Goal: Task Accomplishment & Management: Complete application form

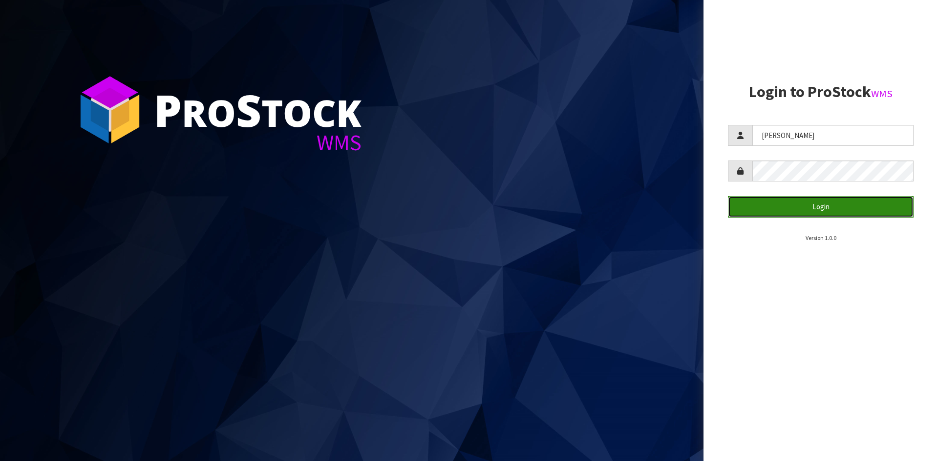
click at [811, 201] on button "Login" at bounding box center [821, 206] width 186 height 21
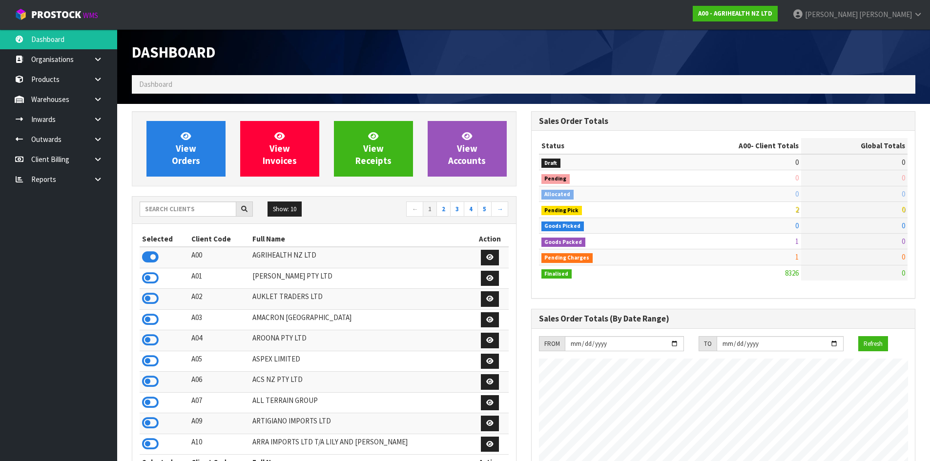
scroll to position [740, 399]
click at [203, 208] on input "text" at bounding box center [188, 209] width 97 height 15
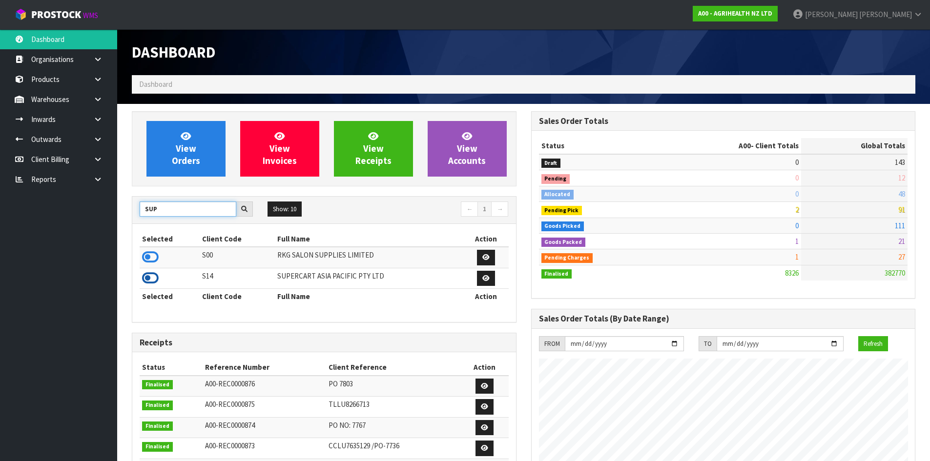
type input "SUP"
click at [147, 280] on icon at bounding box center [150, 278] width 17 height 15
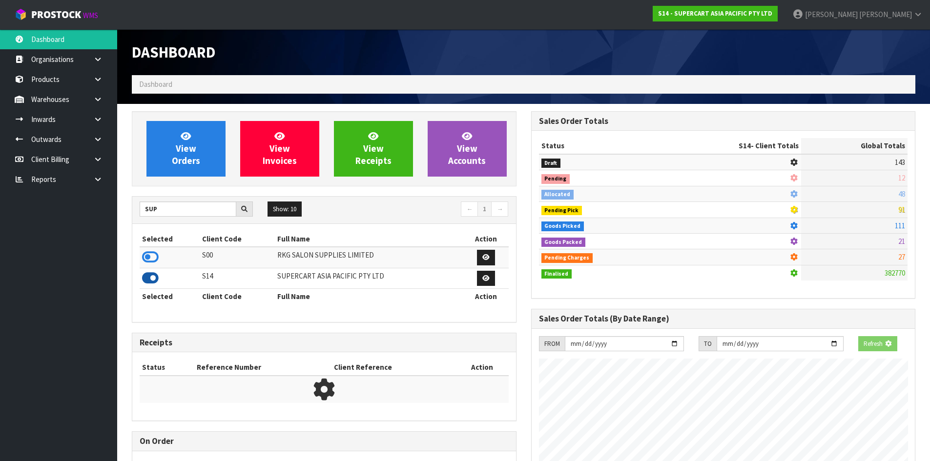
scroll to position [487716, 487914]
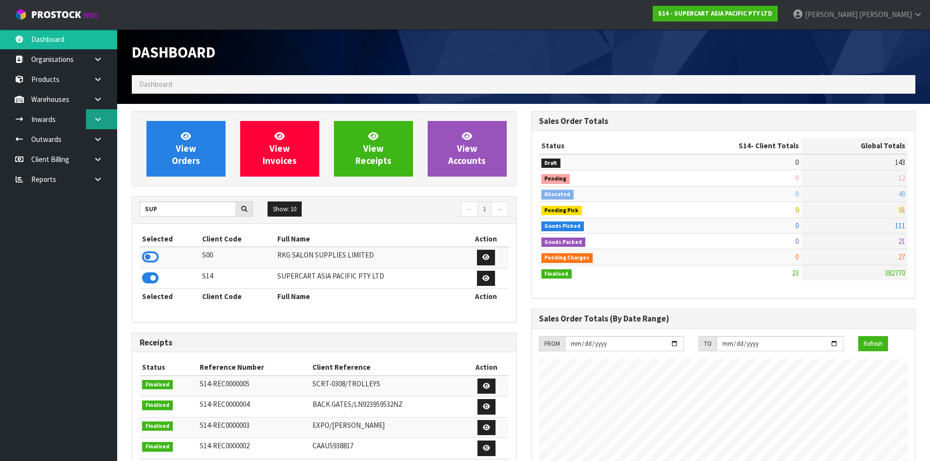
click at [103, 122] on link at bounding box center [101, 119] width 31 height 20
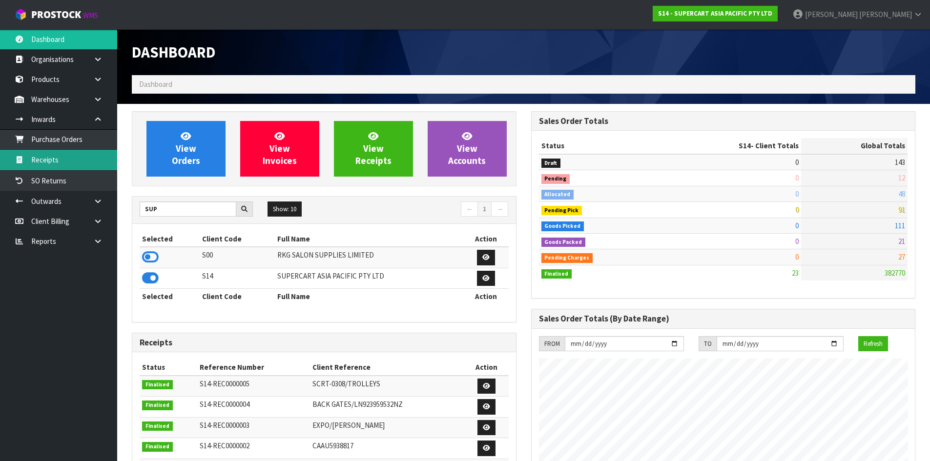
click at [102, 165] on link "Receipts" at bounding box center [58, 160] width 117 height 20
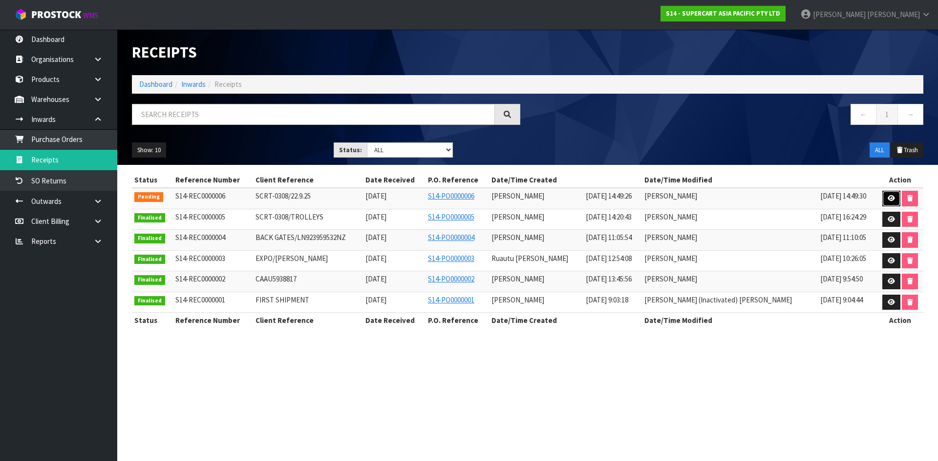
click at [883, 202] on link at bounding box center [891, 199] width 18 height 16
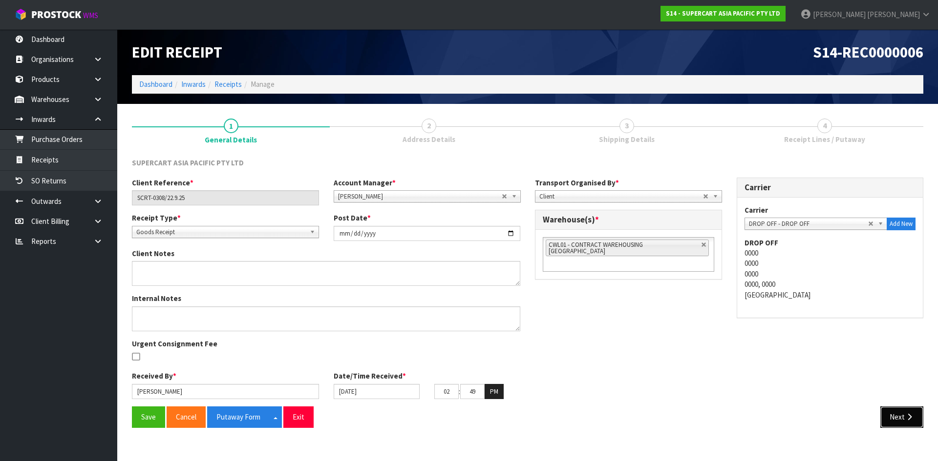
click at [914, 421] on button "Next" at bounding box center [901, 417] width 43 height 21
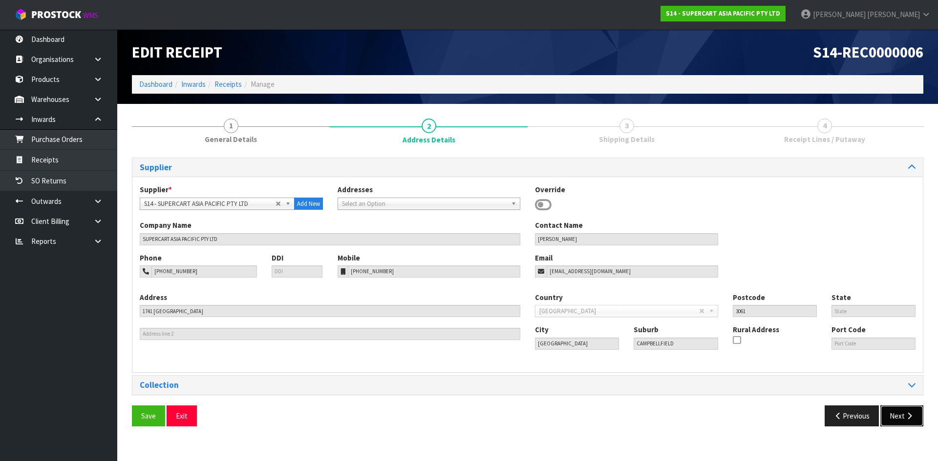
click at [892, 418] on button "Next" at bounding box center [901, 416] width 43 height 21
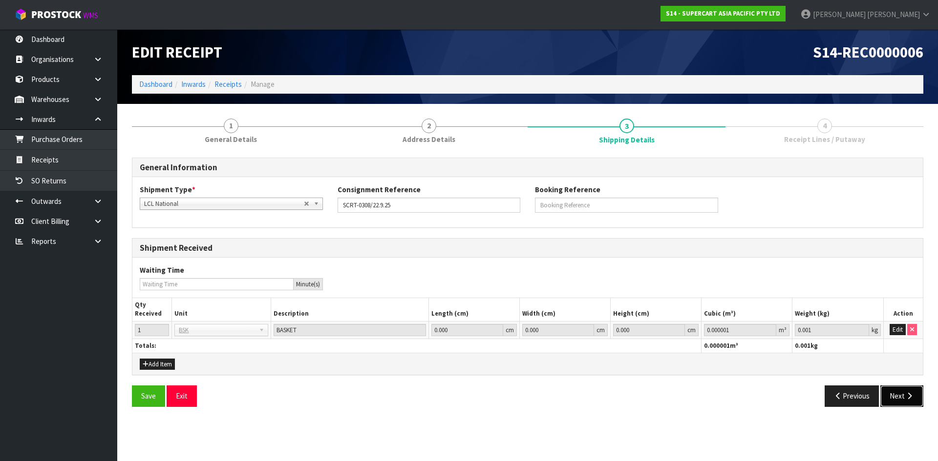
click at [899, 398] on button "Next" at bounding box center [901, 396] width 43 height 21
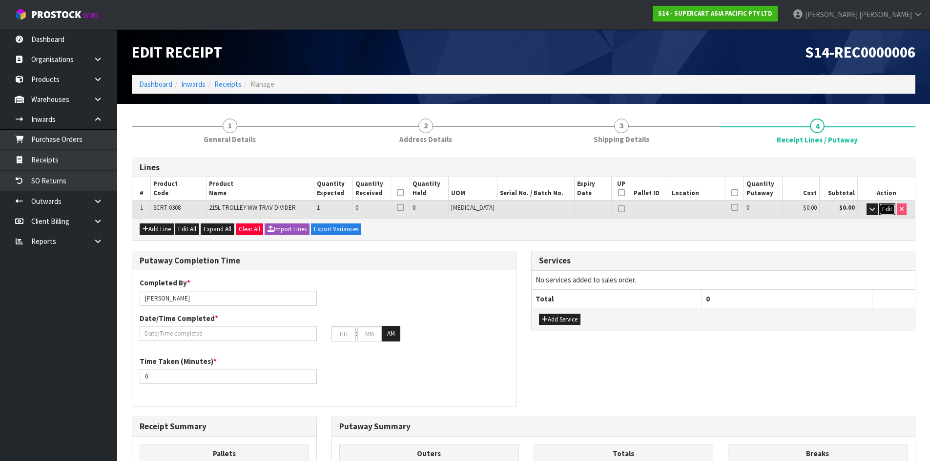
click at [888, 212] on span "Edit" at bounding box center [887, 209] width 10 height 8
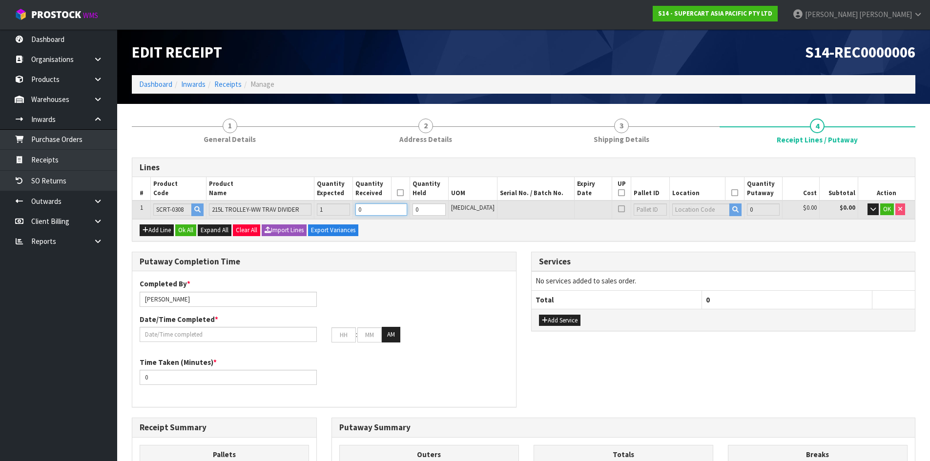
click at [396, 210] on input "0" at bounding box center [381, 210] width 52 height 12
type input "0"
type input "0.78228"
type input "21"
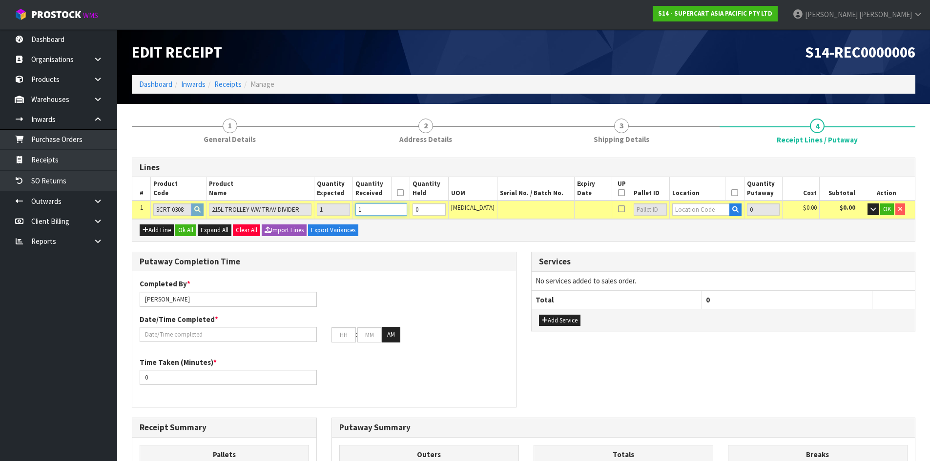
type input "1"
click at [674, 209] on input "text" at bounding box center [701, 210] width 58 height 12
type input "32-40-2"
click at [703, 230] on link "32-40-2 -A" at bounding box center [702, 226] width 77 height 13
type input "1"
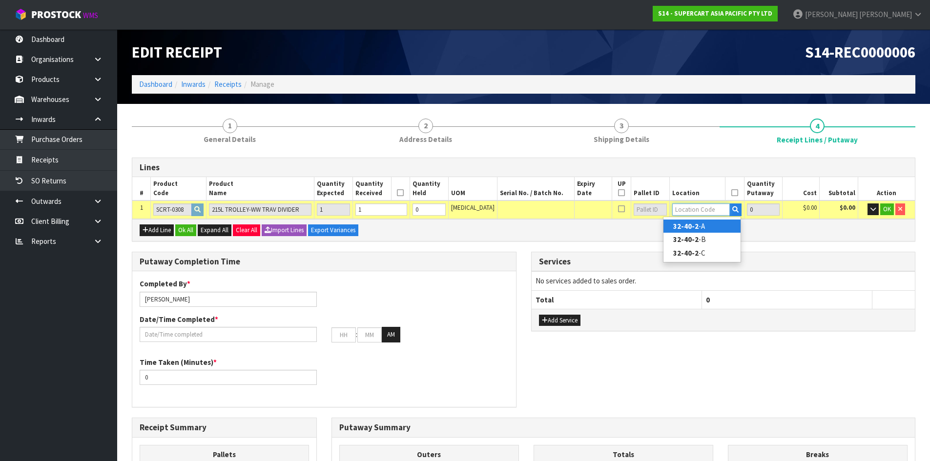
type input "32-40-2-A"
type input "1"
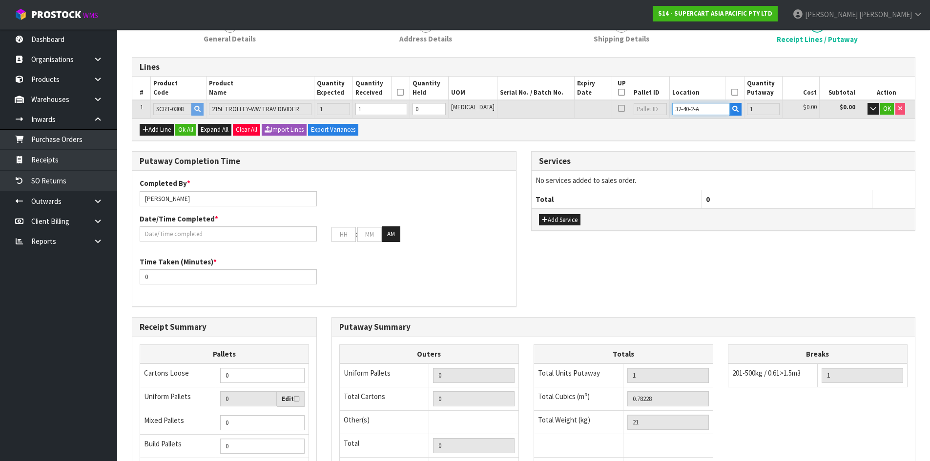
scroll to position [195, 0]
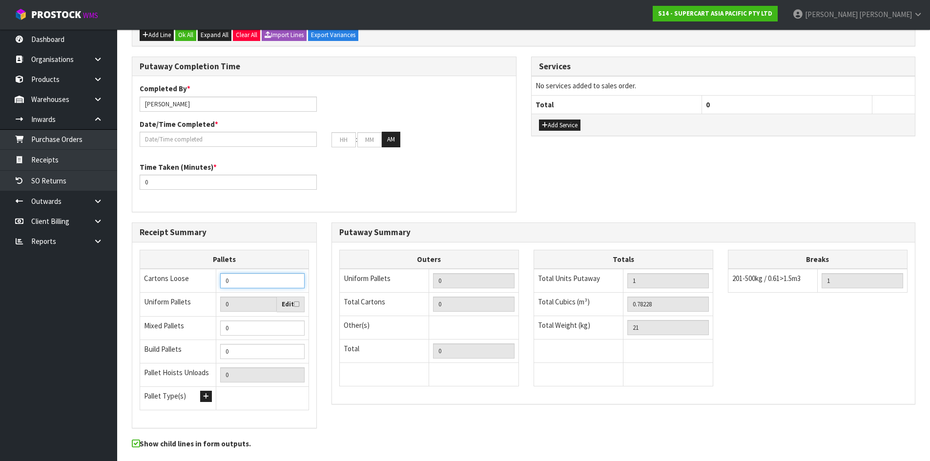
click at [232, 279] on input "0" at bounding box center [262, 280] width 84 height 15
type input "1"
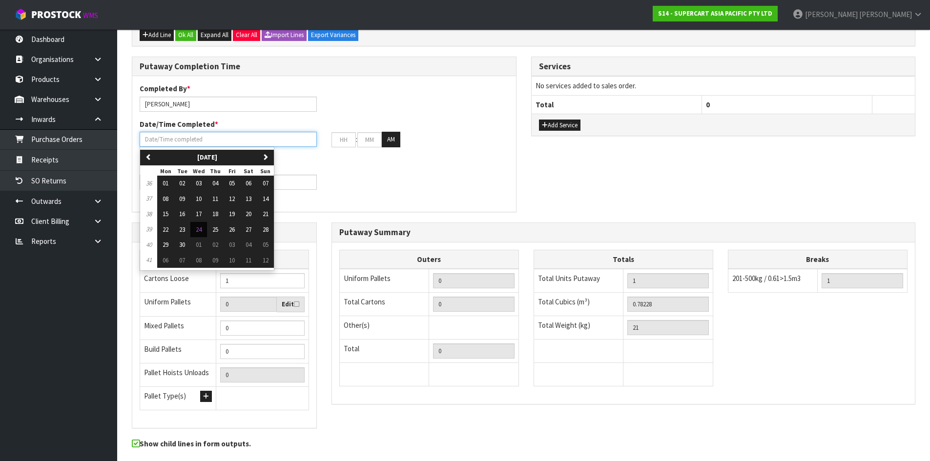
click at [293, 139] on input "text" at bounding box center [228, 139] width 177 height 15
click at [199, 229] on span "24" at bounding box center [199, 230] width 6 height 8
type input "[DATE]"
type input "12"
type input "00"
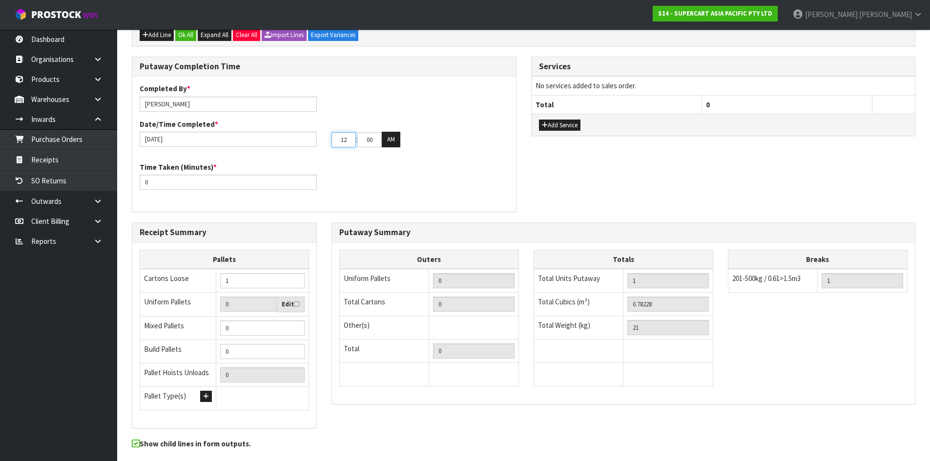
drag, startPoint x: 347, startPoint y: 142, endPoint x: 324, endPoint y: 151, distance: 24.6
click at [316, 153] on div "Completed By * [PERSON_NAME] Date/Time Completed * [DATE] 12 : 00 : 00 AM" at bounding box center [324, 119] width 384 height 71
type input "04"
type input "45"
type input "05"
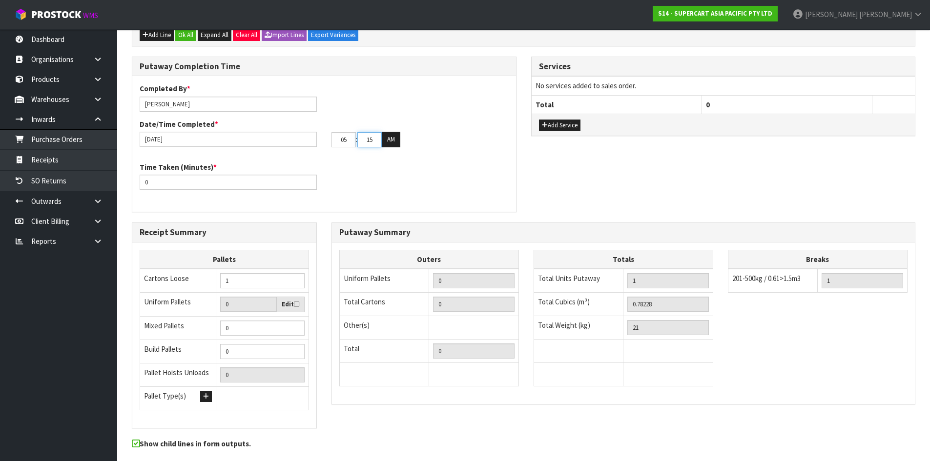
click at [374, 140] on input "15" at bounding box center [369, 139] width 24 height 15
type input "1"
type input "[DATE]"
type input "26"
click at [387, 139] on button "AM" at bounding box center [391, 140] width 19 height 16
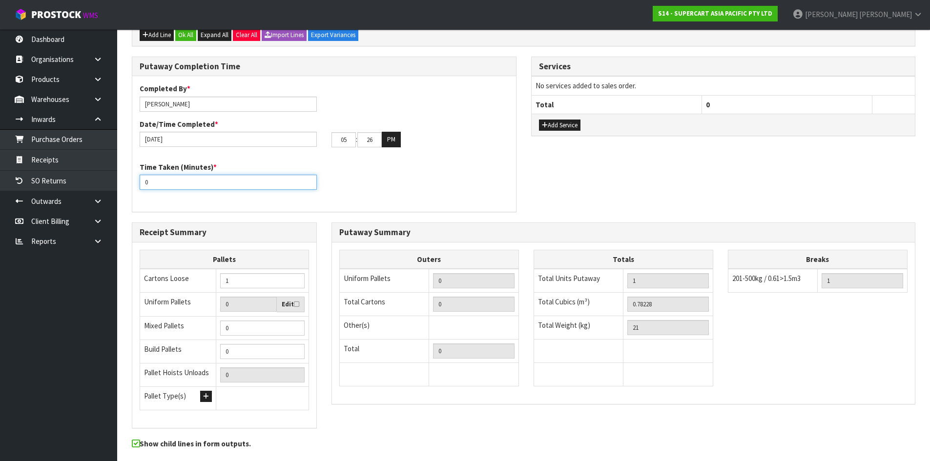
click at [160, 184] on input "0" at bounding box center [228, 182] width 177 height 15
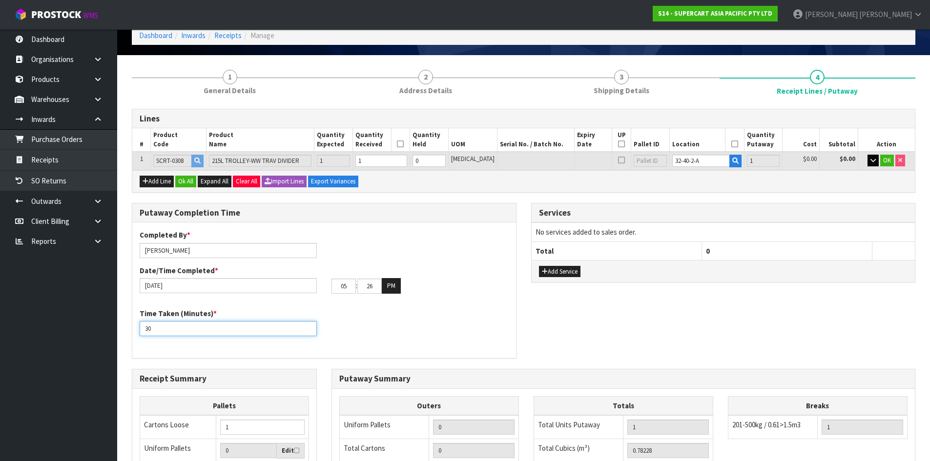
type input "30"
click at [873, 156] on button "button" at bounding box center [873, 161] width 11 height 12
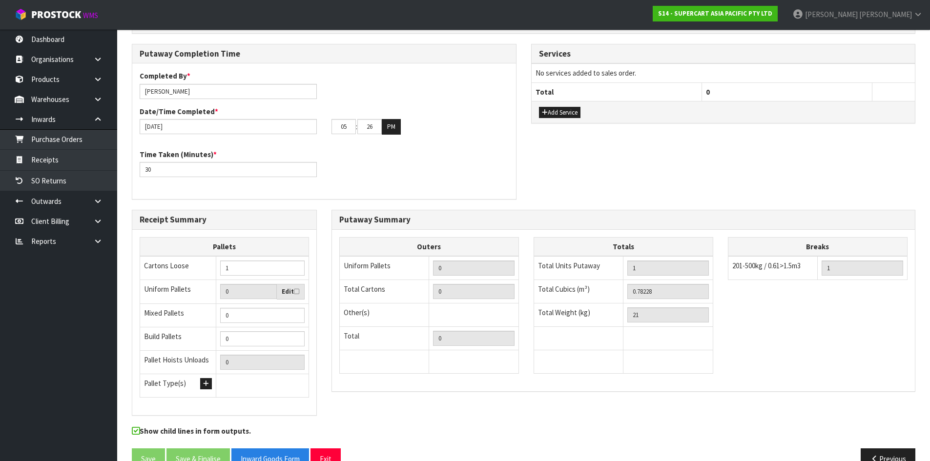
scroll to position [293, 0]
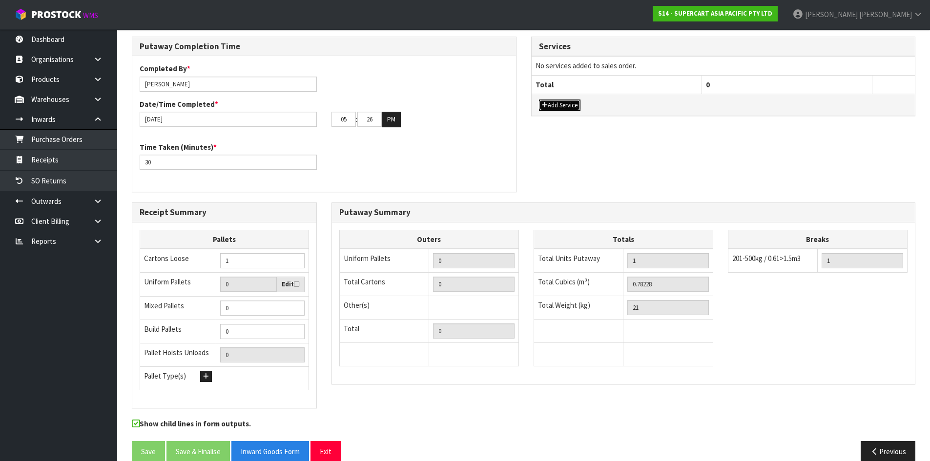
click at [558, 107] on button "Add Service" at bounding box center [560, 106] width 42 height 12
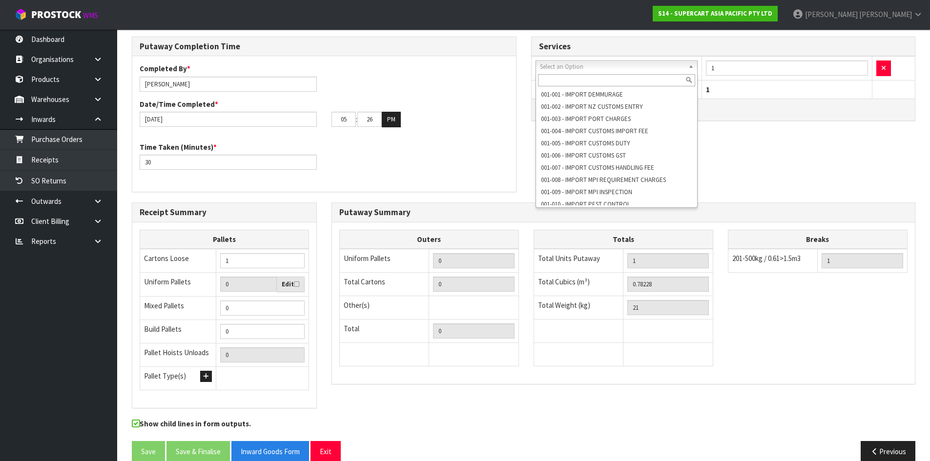
click at [588, 81] on input "text" at bounding box center [617, 80] width 158 height 12
type input "0"
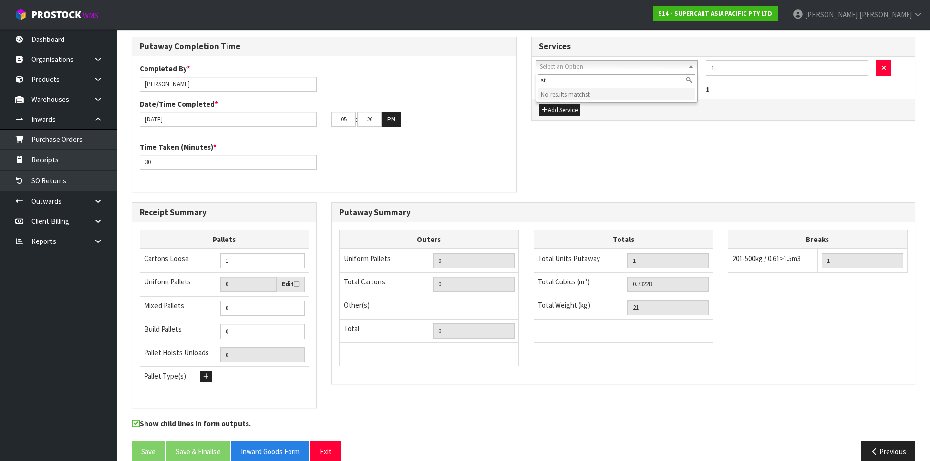
type input "s"
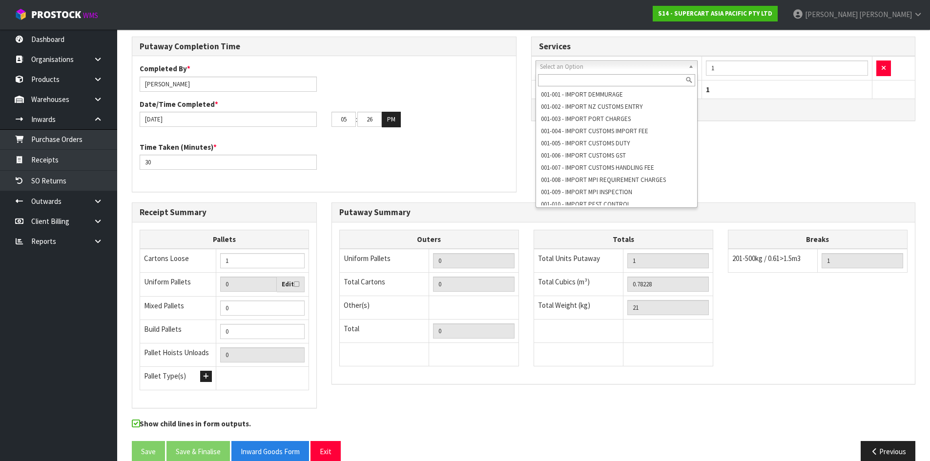
drag, startPoint x: 759, startPoint y: 154, endPoint x: 753, endPoint y: 152, distance: 6.8
click at [759, 154] on div "Putaway Completion Time Completed By * [PERSON_NAME] Date/Time Completed * [DAT…" at bounding box center [524, 120] width 798 height 166
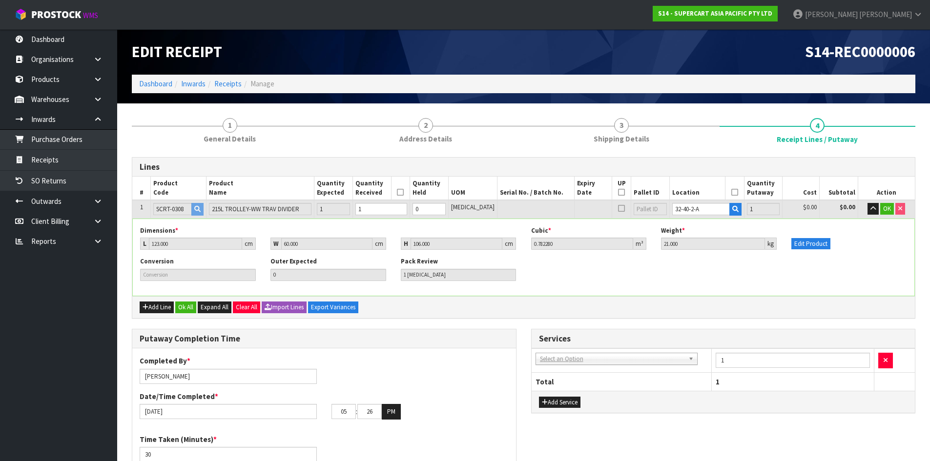
scroll to position [0, 0]
click at [884, 209] on span "OK" at bounding box center [887, 209] width 8 height 8
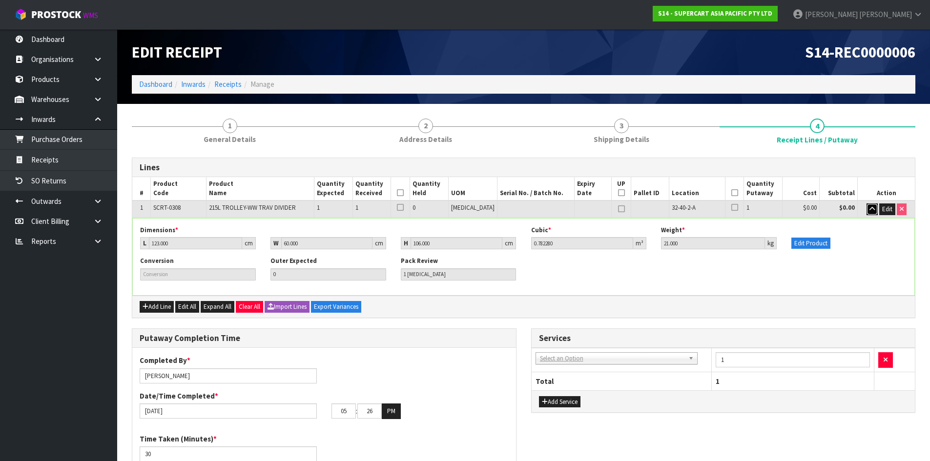
click at [870, 209] on icon "button" at bounding box center [872, 209] width 5 height 6
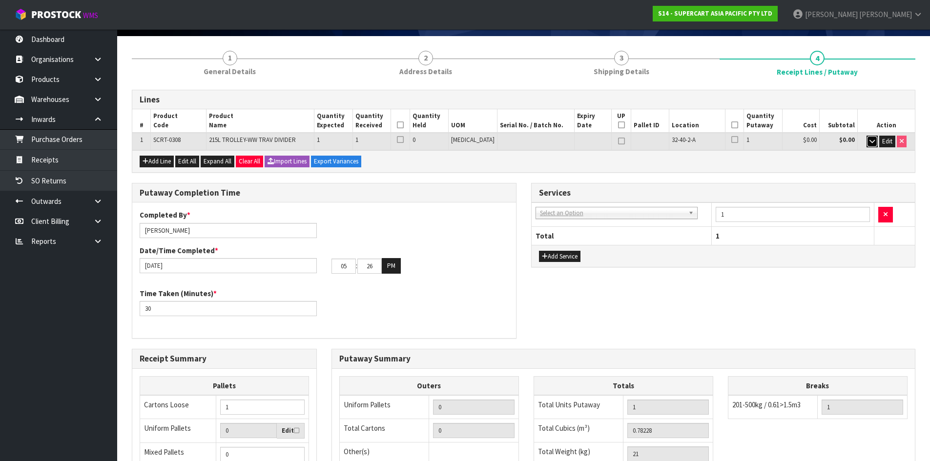
scroll to position [35, 0]
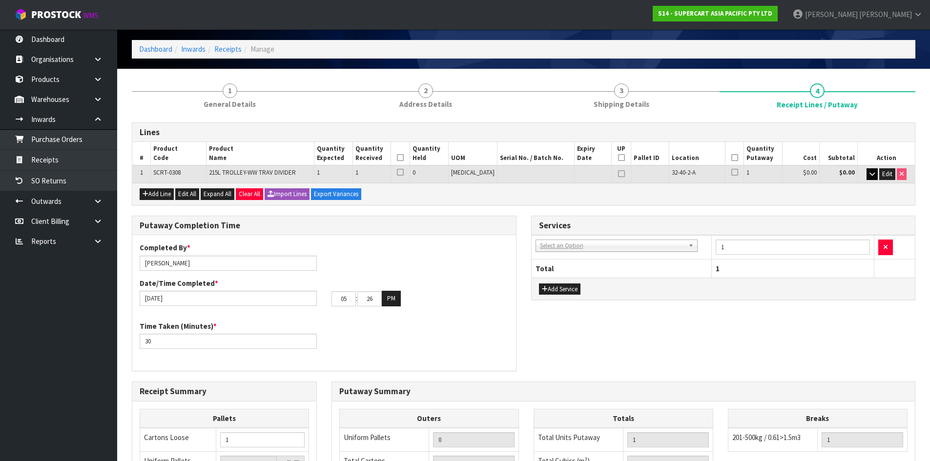
click at [731, 158] on icon at bounding box center [734, 158] width 7 height 0
click at [404, 158] on icon at bounding box center [400, 158] width 7 height 0
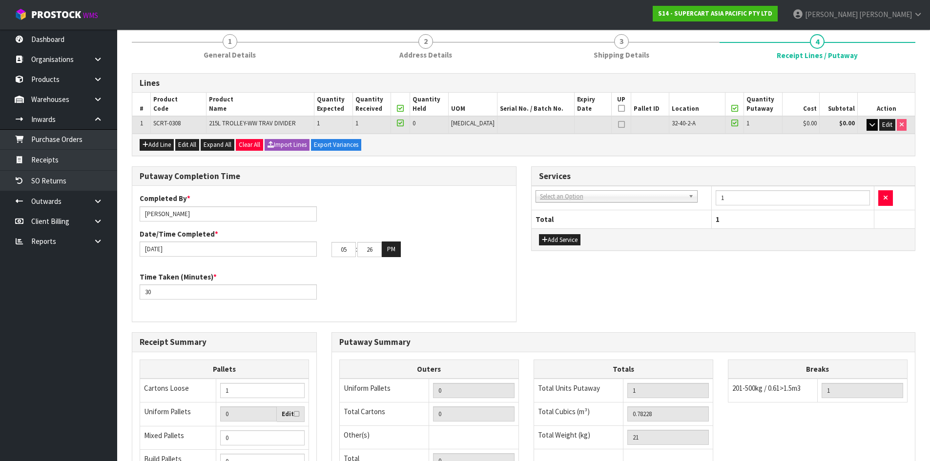
scroll to position [84, 0]
click at [348, 250] on input "05" at bounding box center [344, 250] width 24 height 15
type input "0"
type input "[DATE]"
type input "04"
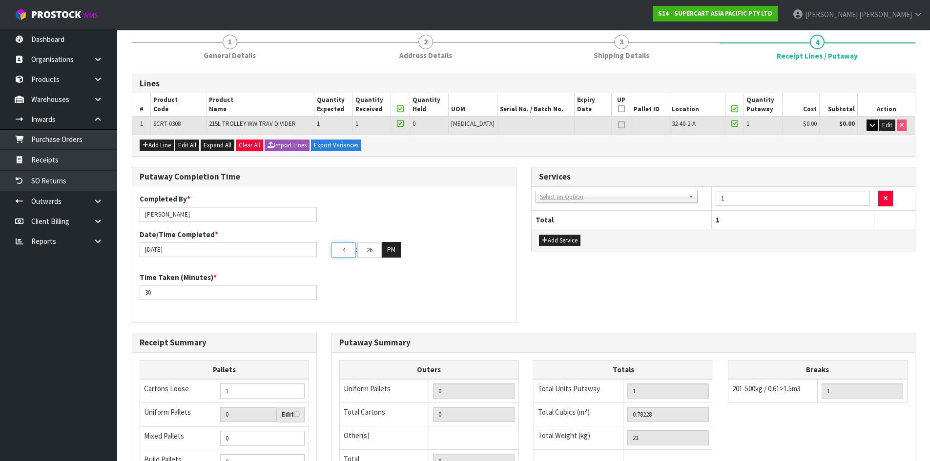
type input "11"
type input "03"
type input "41"
type input "04"
click at [375, 251] on input "41" at bounding box center [369, 250] width 24 height 15
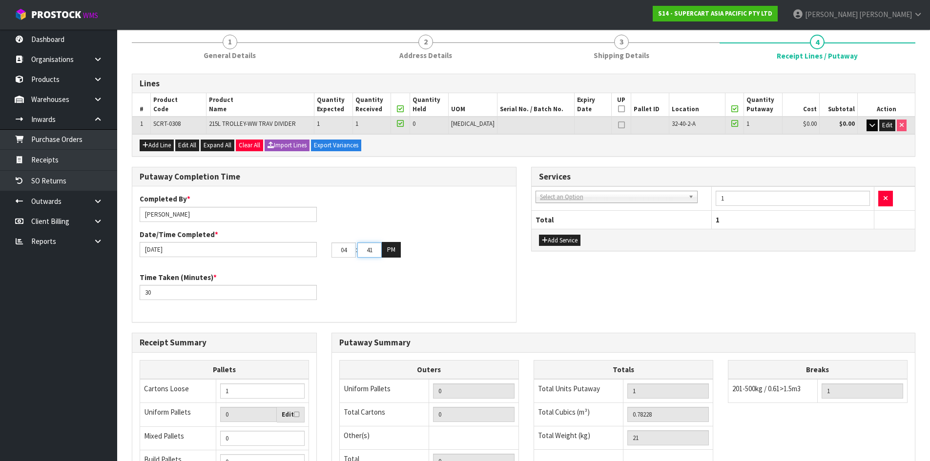
click at [374, 251] on input "41" at bounding box center [369, 250] width 24 height 15
type input "4"
type input "[DATE]"
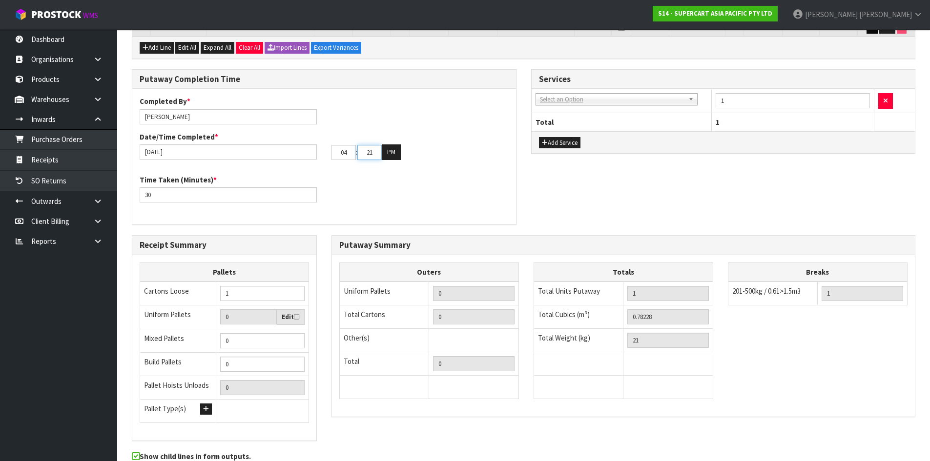
scroll to position [230, 0]
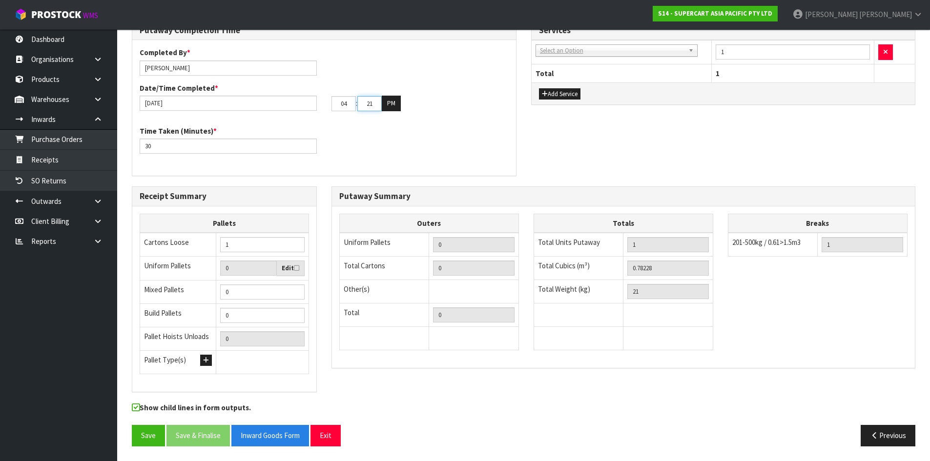
type input "21"
click at [464, 316] on input "0" at bounding box center [474, 315] width 82 height 15
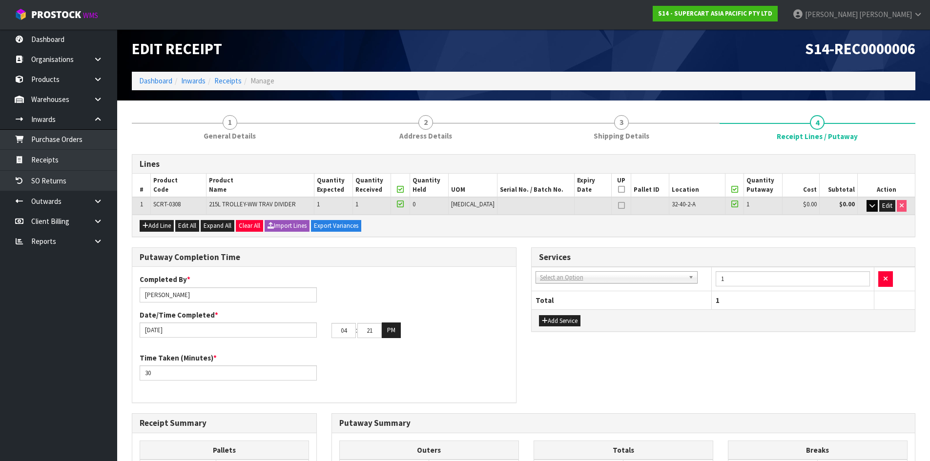
scroll to position [0, 0]
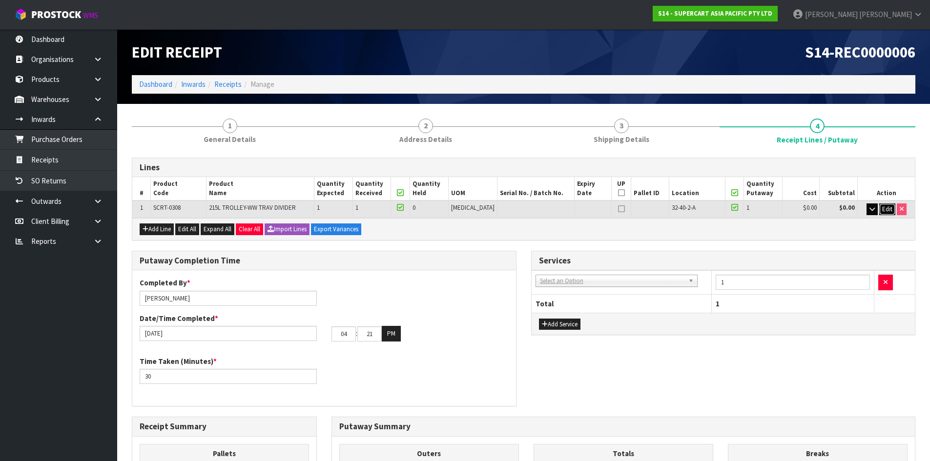
click at [882, 212] on span "Edit" at bounding box center [887, 209] width 10 height 8
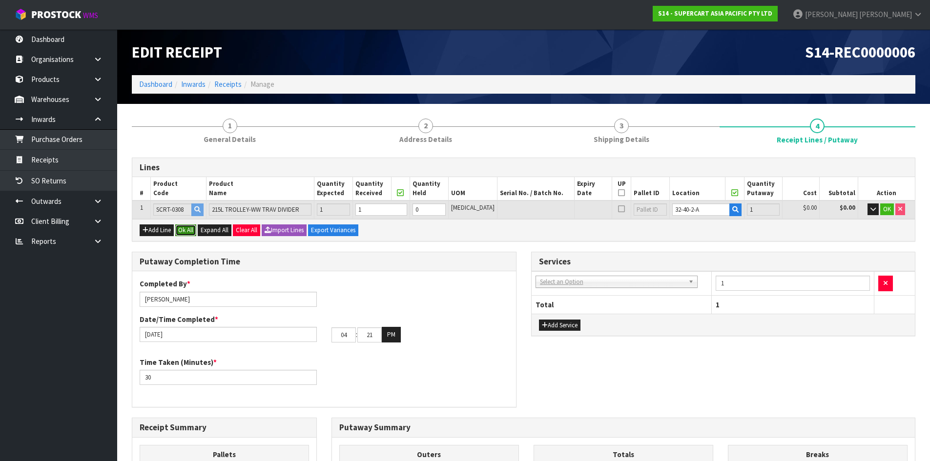
click at [188, 230] on button "Ok All" at bounding box center [185, 231] width 21 height 12
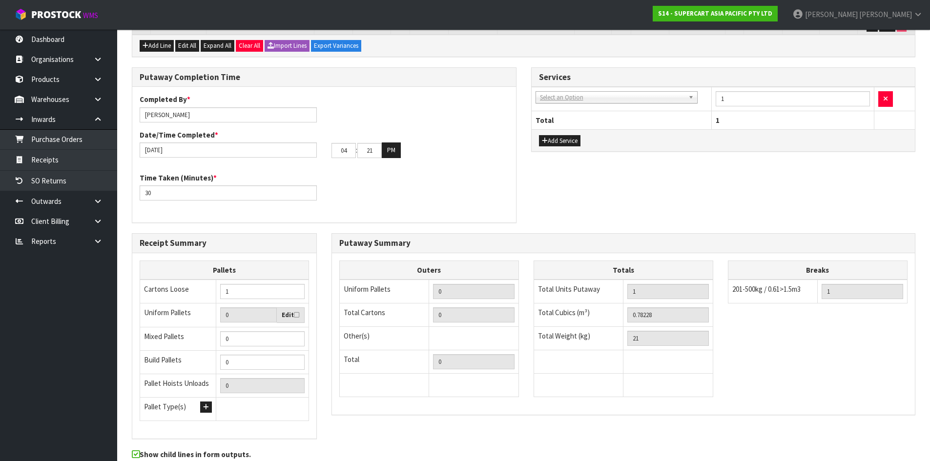
scroll to position [230, 0]
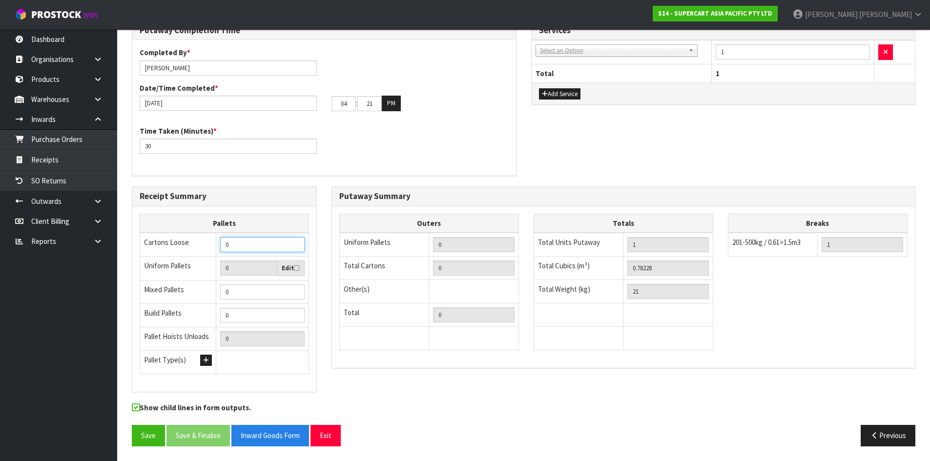
type input "0"
click at [295, 245] on input "0" at bounding box center [262, 244] width 84 height 15
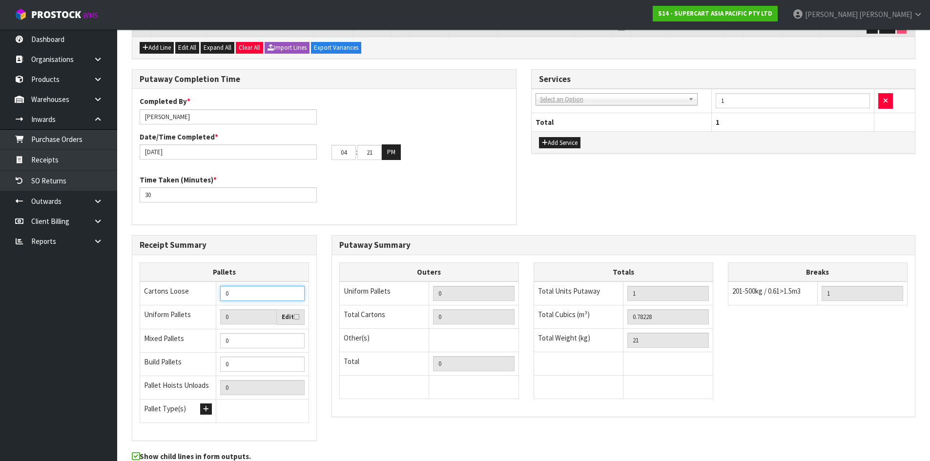
scroll to position [0, 0]
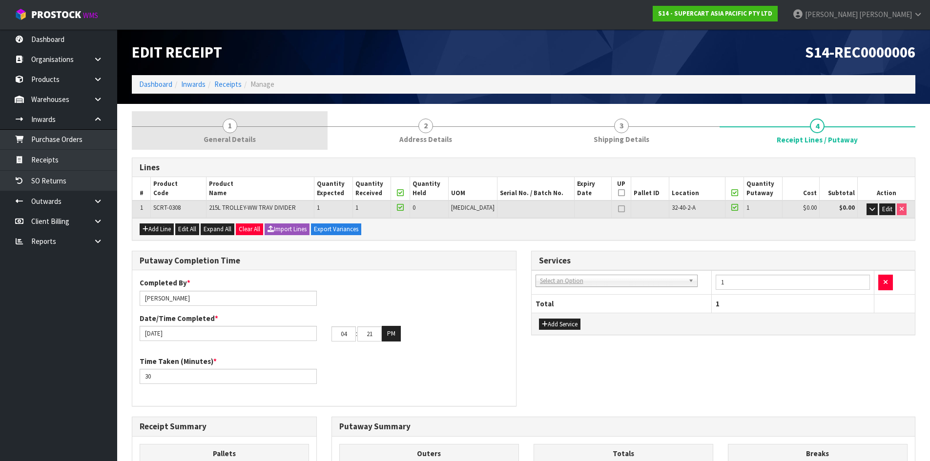
click at [228, 127] on span "1" at bounding box center [230, 126] width 15 height 15
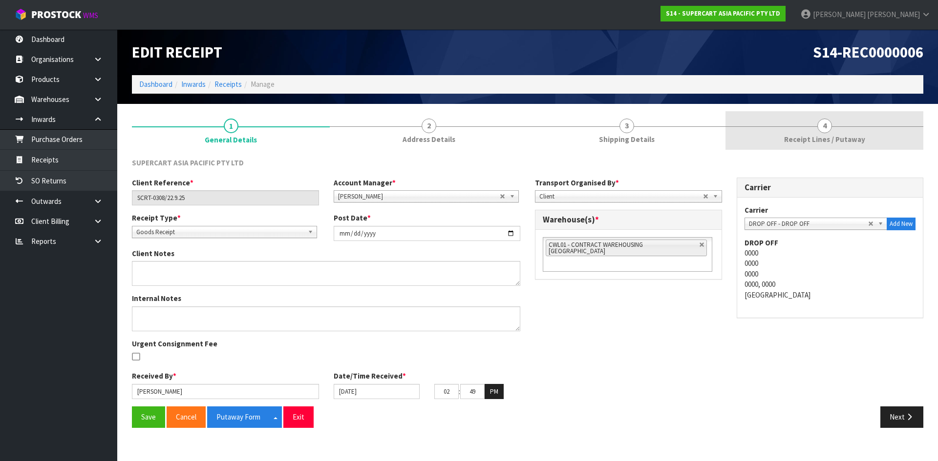
click at [813, 146] on link "4 Receipt Lines / Putaway" at bounding box center [824, 130] width 198 height 39
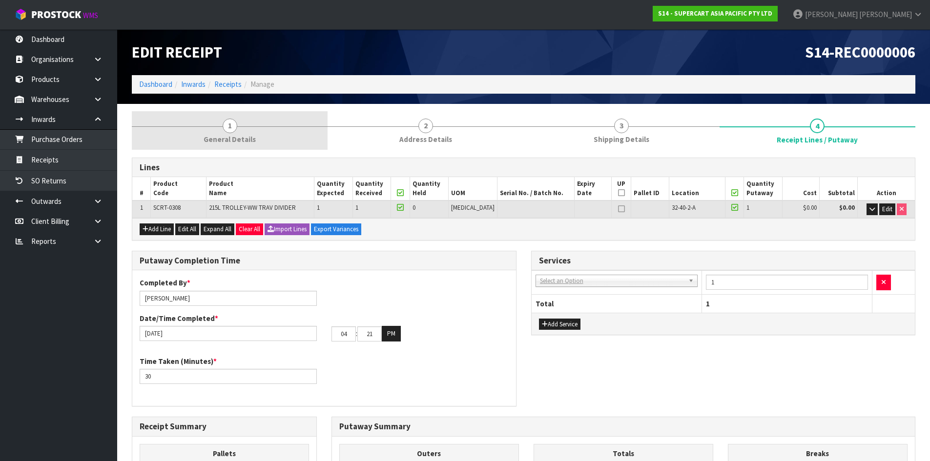
click at [237, 143] on span "General Details" at bounding box center [230, 139] width 52 height 10
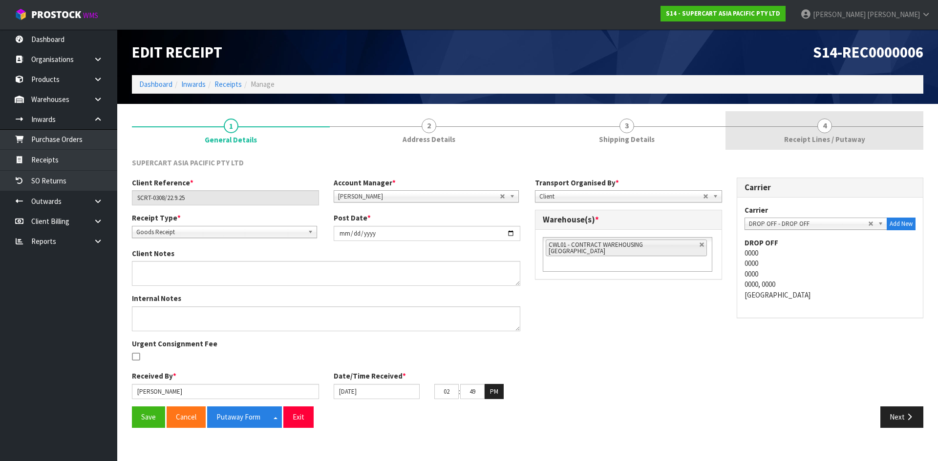
click at [817, 144] on span "Receipt Lines / Putaway" at bounding box center [824, 139] width 81 height 10
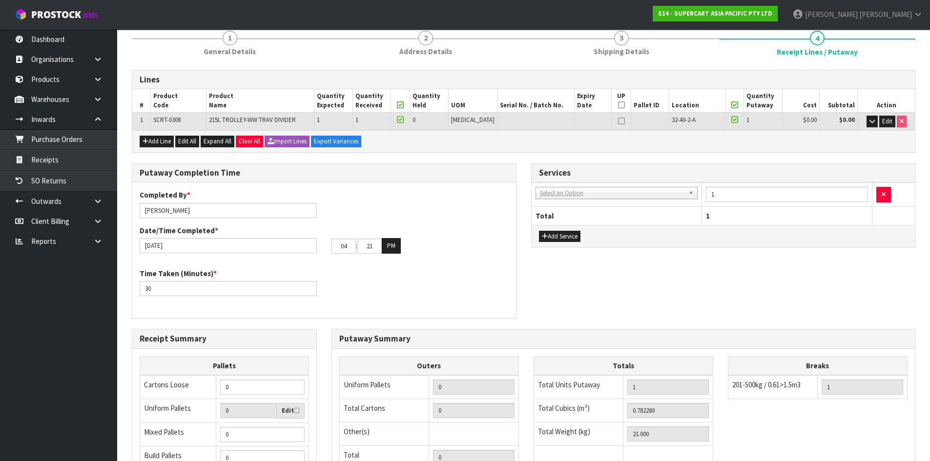
scroll to position [84, 0]
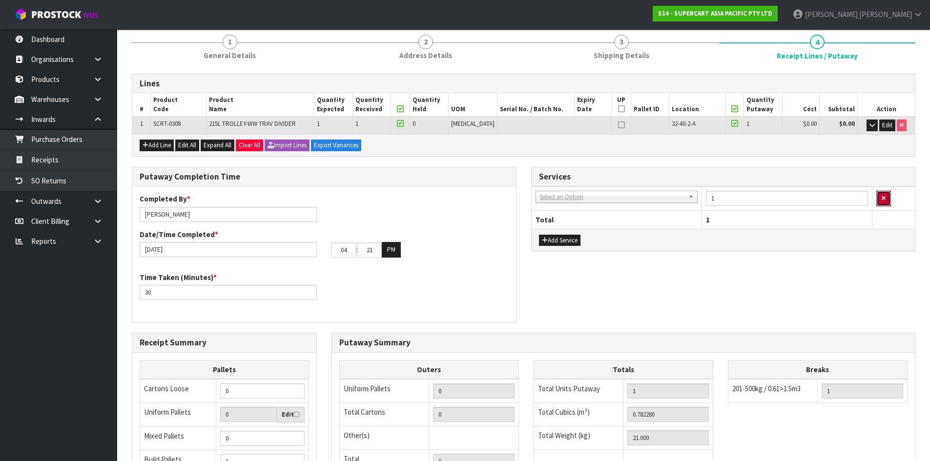
click at [884, 198] on icon "button" at bounding box center [884, 198] width 4 height 6
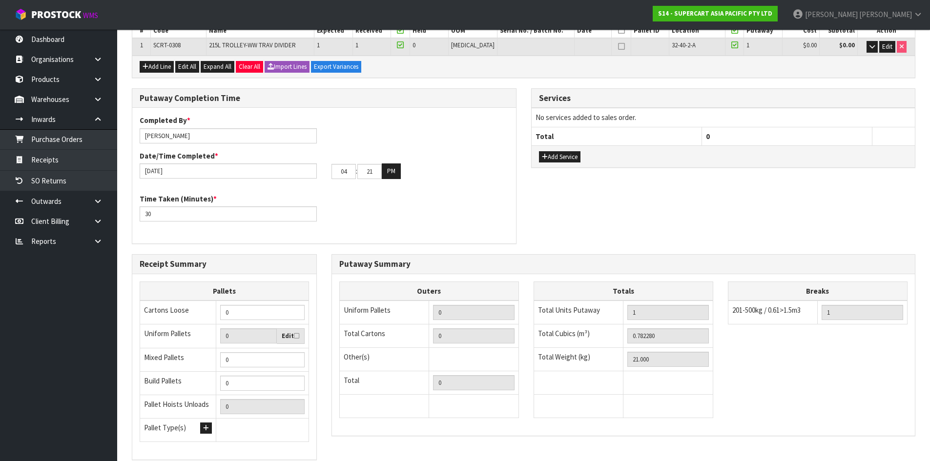
scroll to position [230, 0]
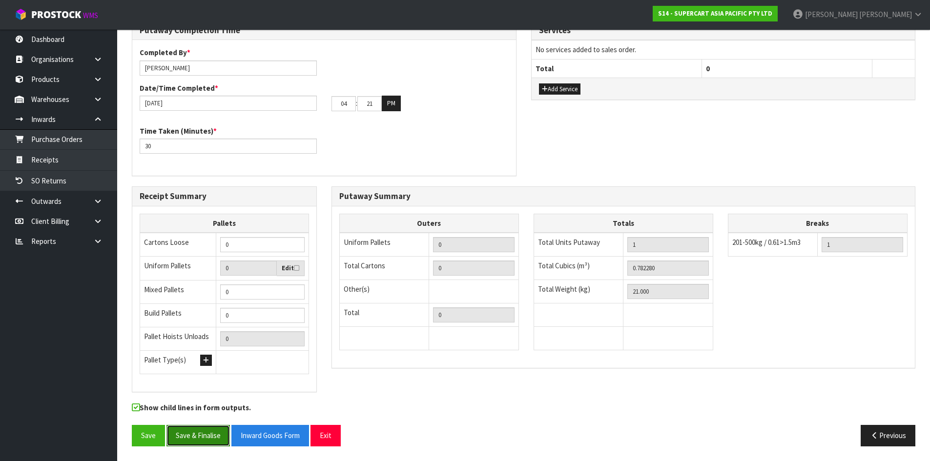
click at [196, 433] on button "Save & Finalise" at bounding box center [198, 435] width 63 height 21
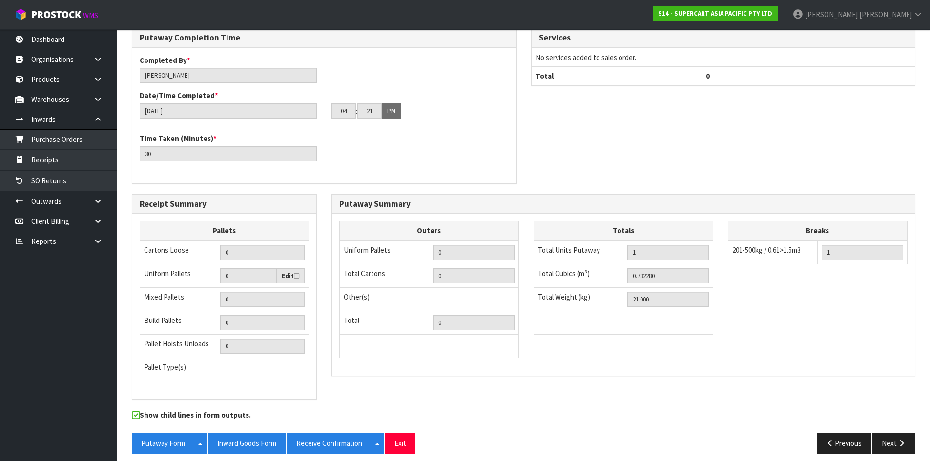
scroll to position [266, 0]
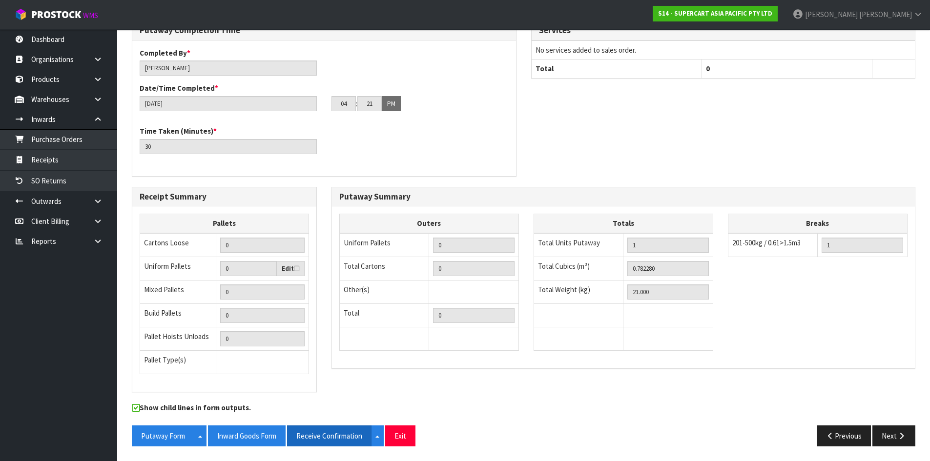
click at [334, 438] on button "Receive Confirmation" at bounding box center [329, 436] width 84 height 21
click at [249, 439] on button "Inward Goods Form" at bounding box center [247, 436] width 78 height 21
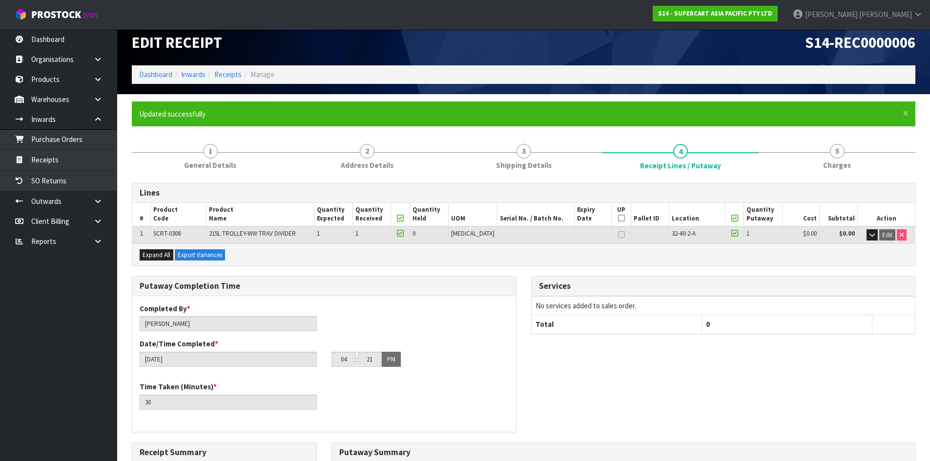
scroll to position [0, 0]
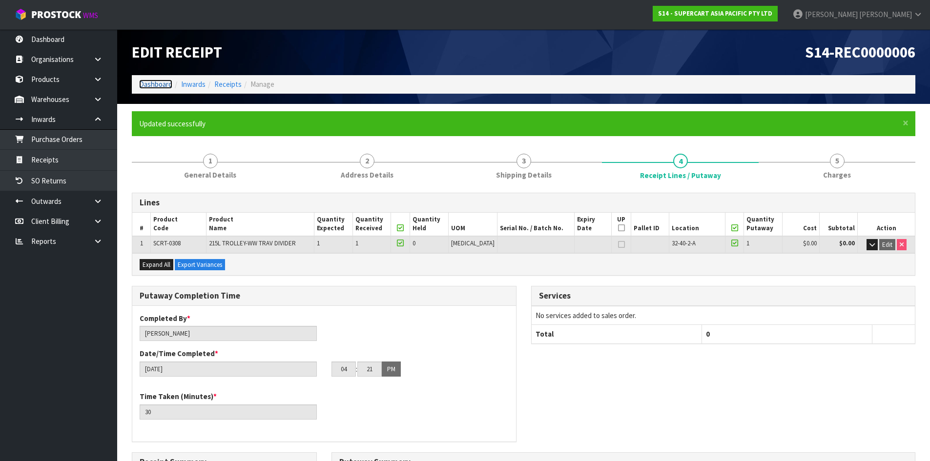
click at [161, 80] on link "Dashboard" at bounding box center [155, 84] width 33 height 9
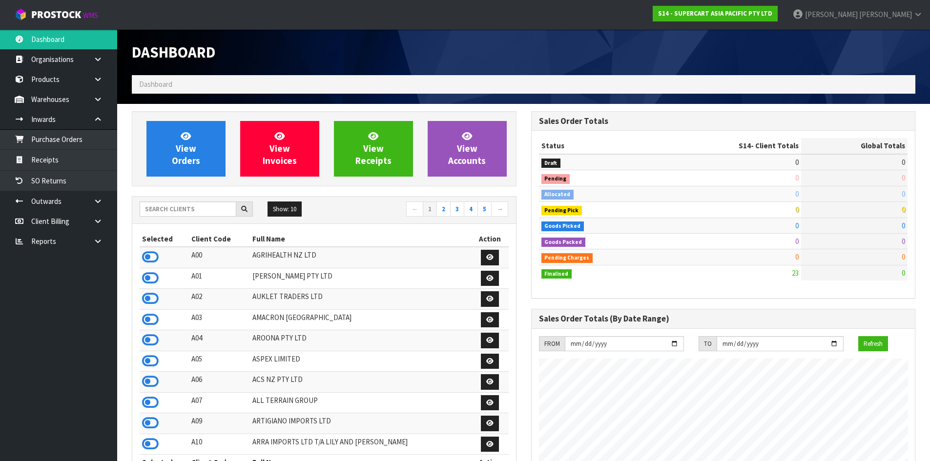
scroll to position [597, 399]
click at [890, 12] on span "[PERSON_NAME]" at bounding box center [885, 14] width 53 height 9
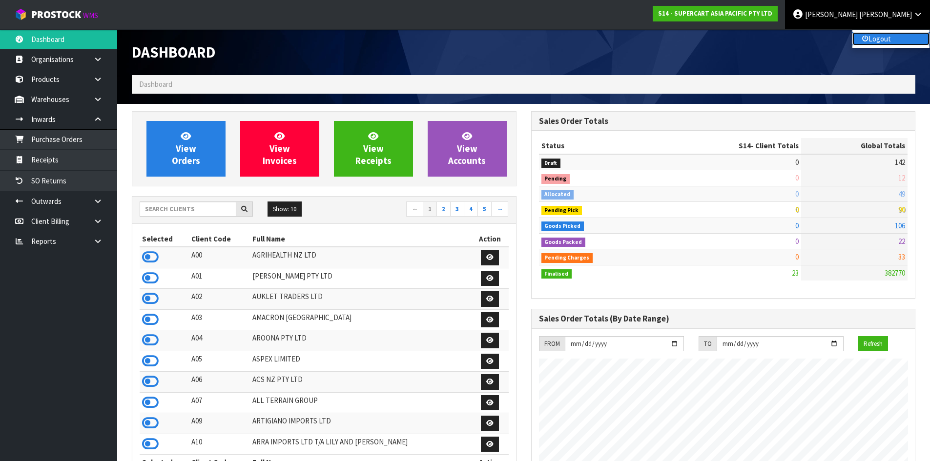
click at [887, 37] on link "Logout" at bounding box center [891, 38] width 77 height 13
